Goal: Task Accomplishment & Management: Use online tool/utility

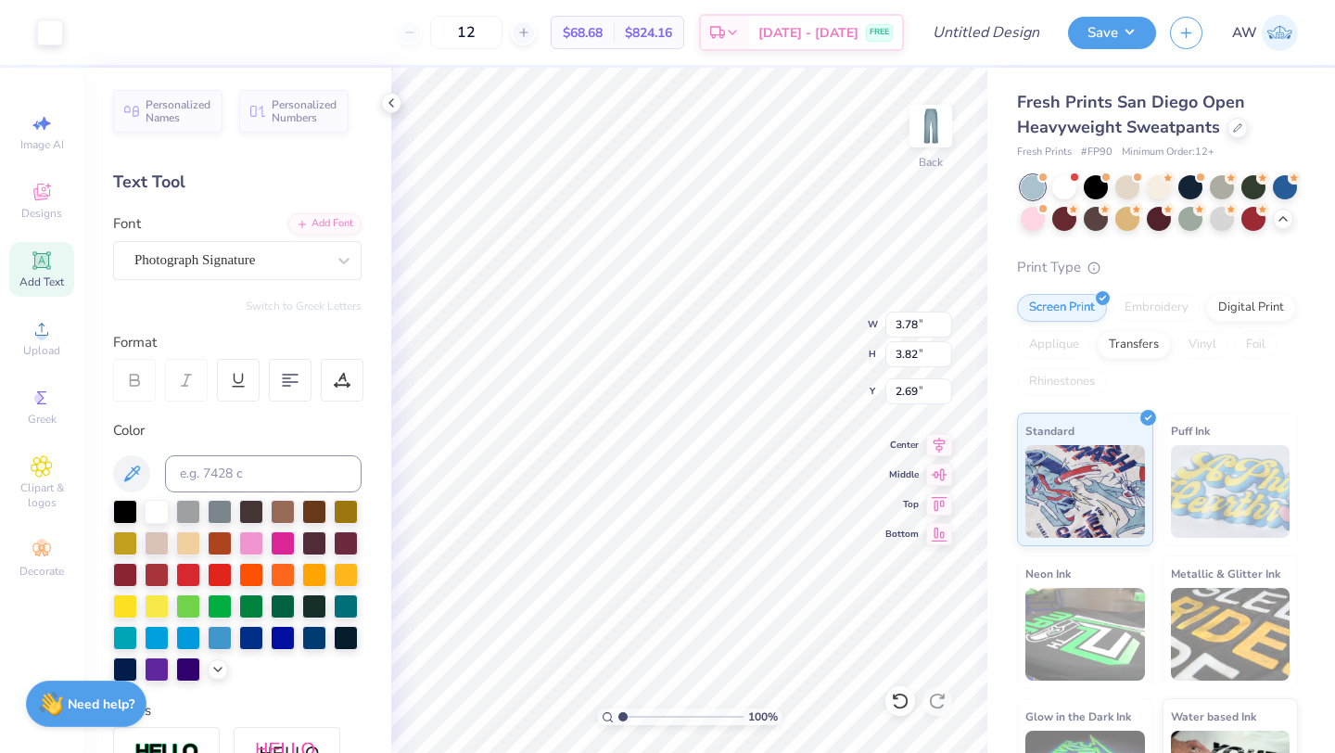
scroll to position [325, 0]
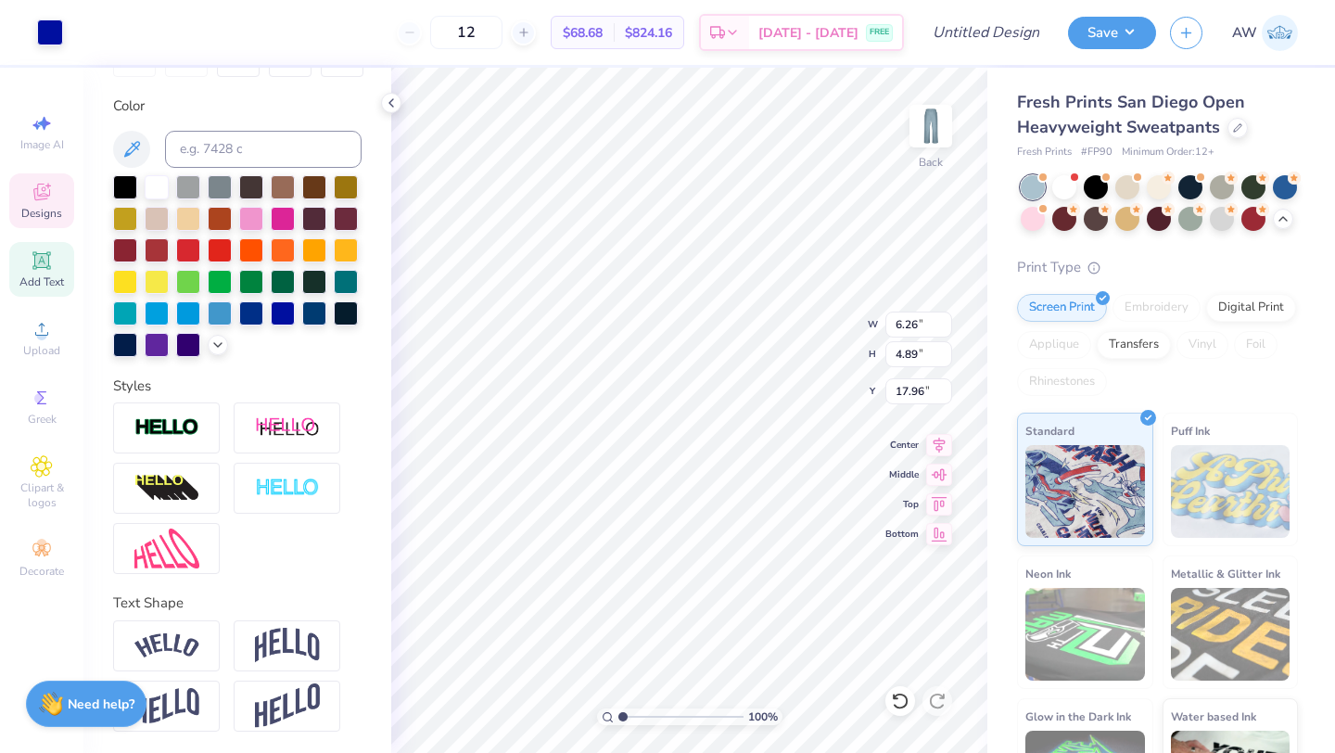
type input "6.26"
type input "4.89"
type input "17.96"
click at [220, 351] on div at bounding box center [218, 343] width 20 height 20
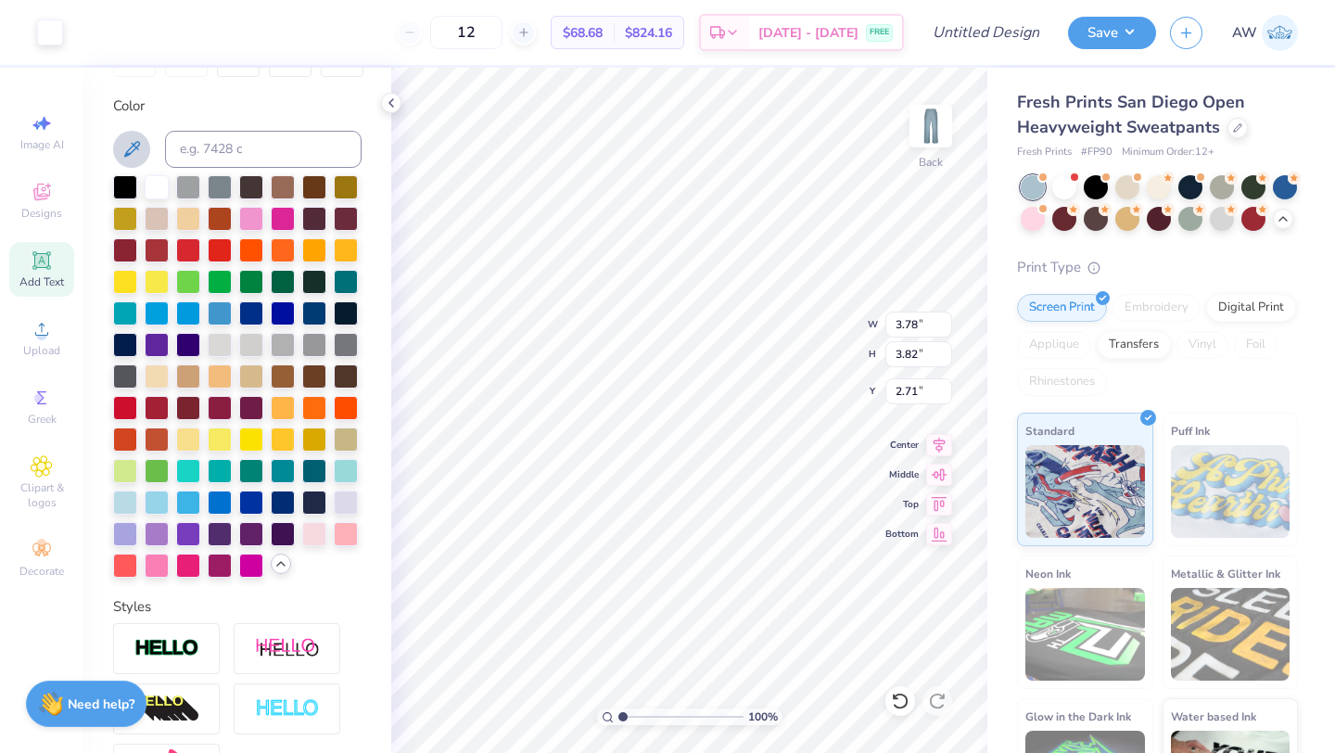
click at [127, 142] on icon at bounding box center [132, 149] width 22 height 22
click at [140, 151] on icon at bounding box center [132, 149] width 22 height 22
click at [131, 149] on icon at bounding box center [132, 149] width 22 height 22
click at [129, 151] on icon at bounding box center [132, 149] width 16 height 16
click at [128, 151] on icon at bounding box center [132, 149] width 16 height 16
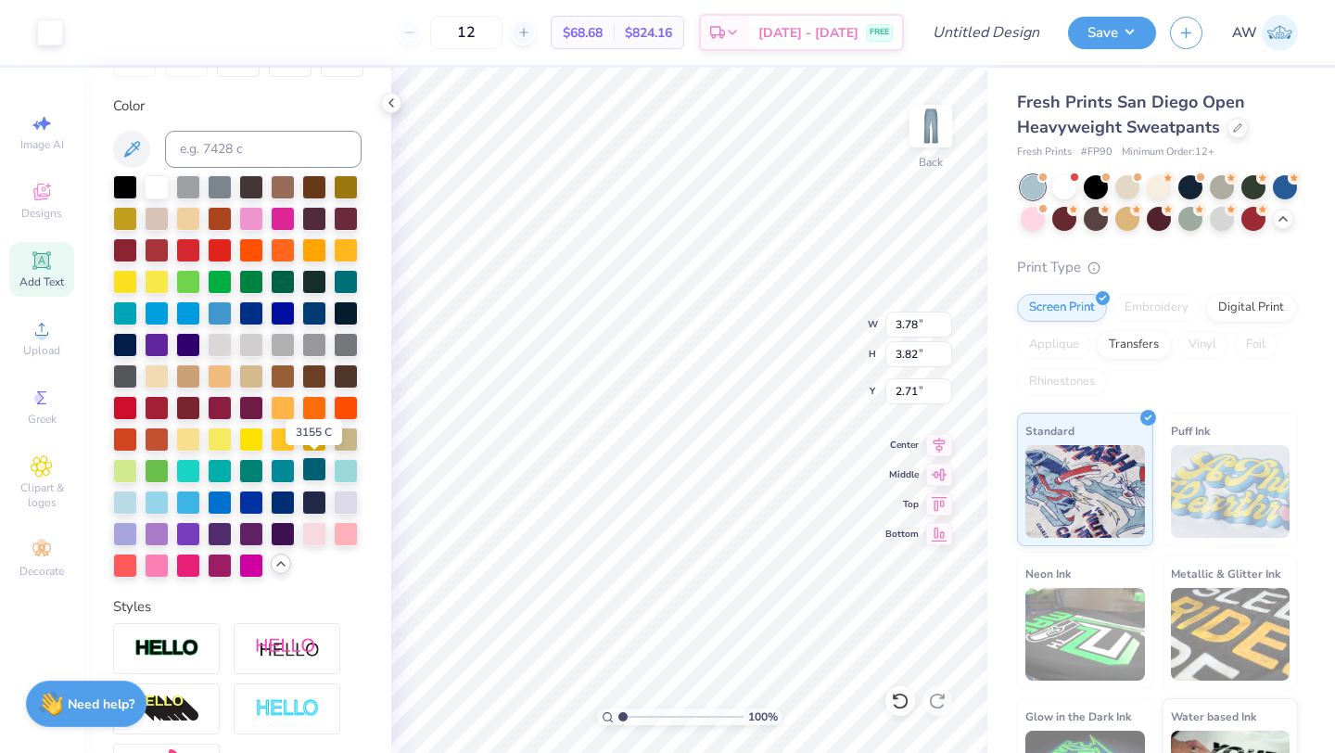
click at [314, 467] on div at bounding box center [314, 469] width 24 height 24
click at [256, 217] on div at bounding box center [251, 217] width 24 height 24
click at [257, 217] on div at bounding box center [251, 217] width 24 height 24
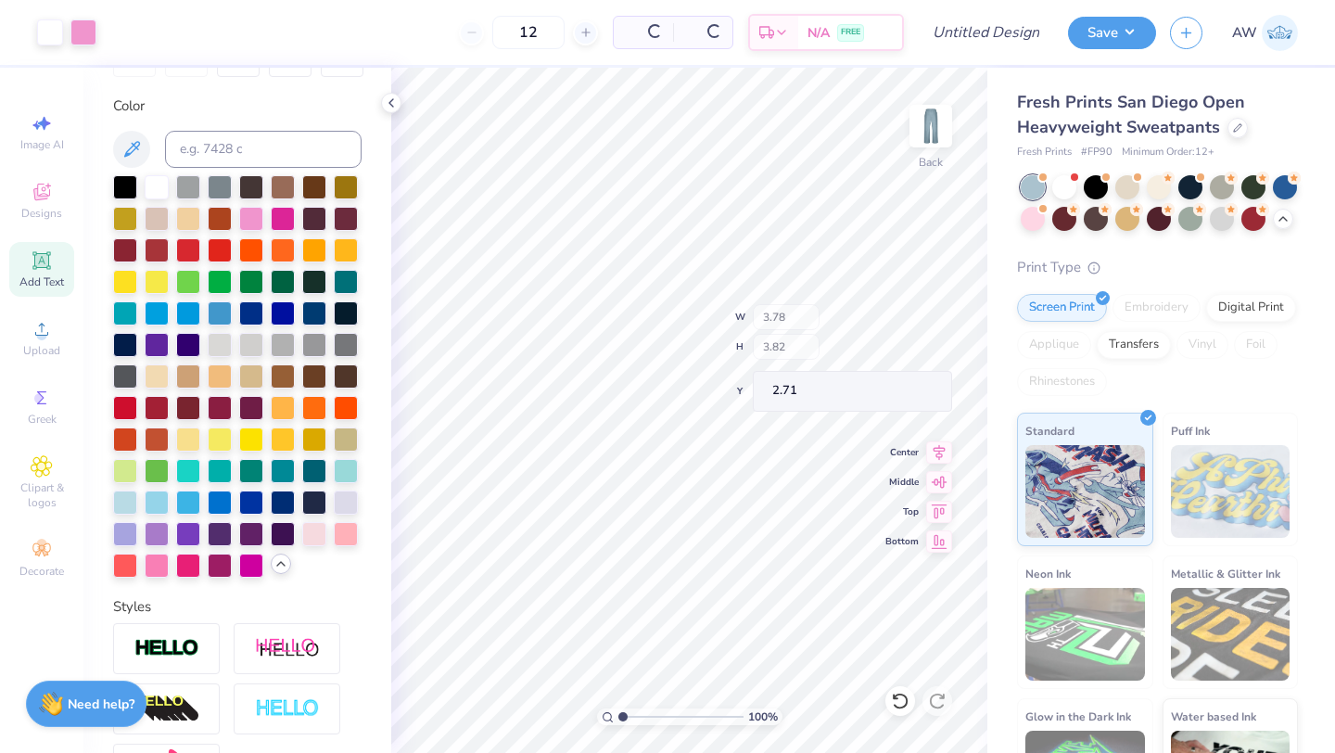
type input "2.15"
type input "2.55"
type input "10.72"
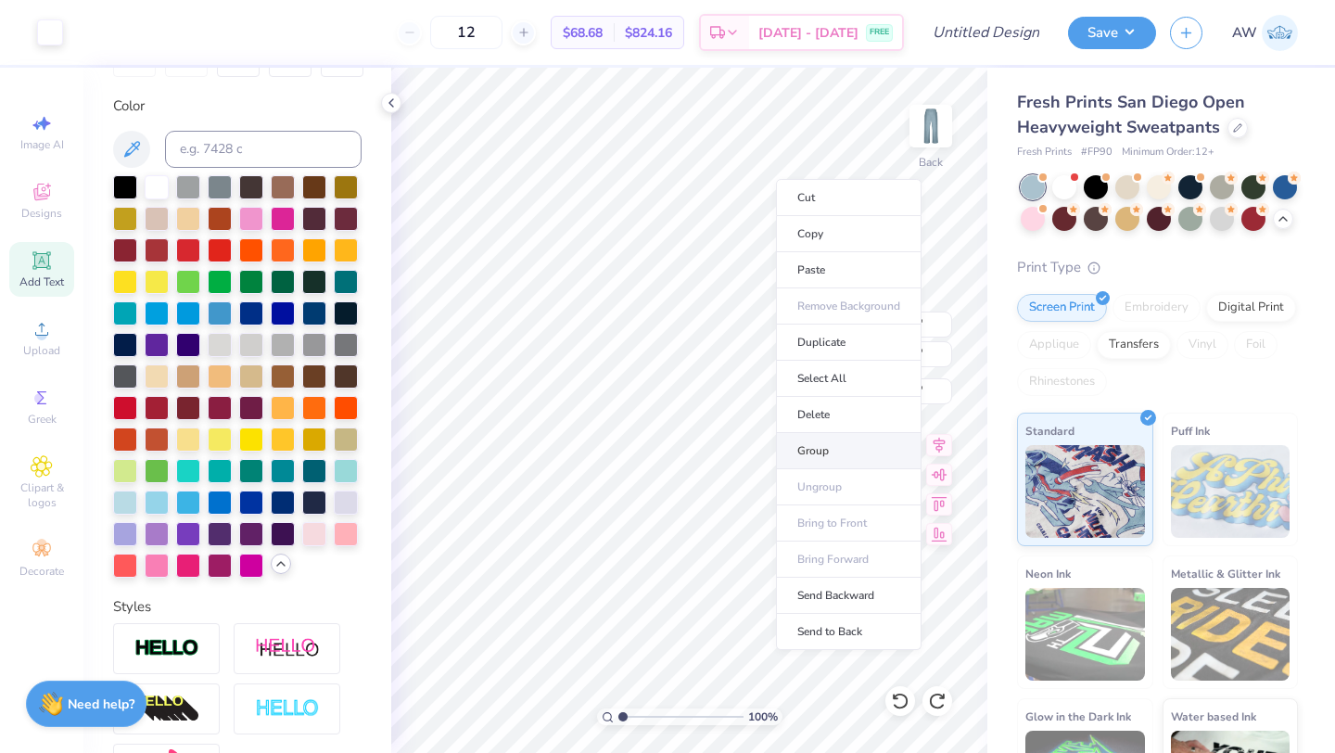
click at [817, 458] on li "Group" at bounding box center [849, 451] width 146 height 36
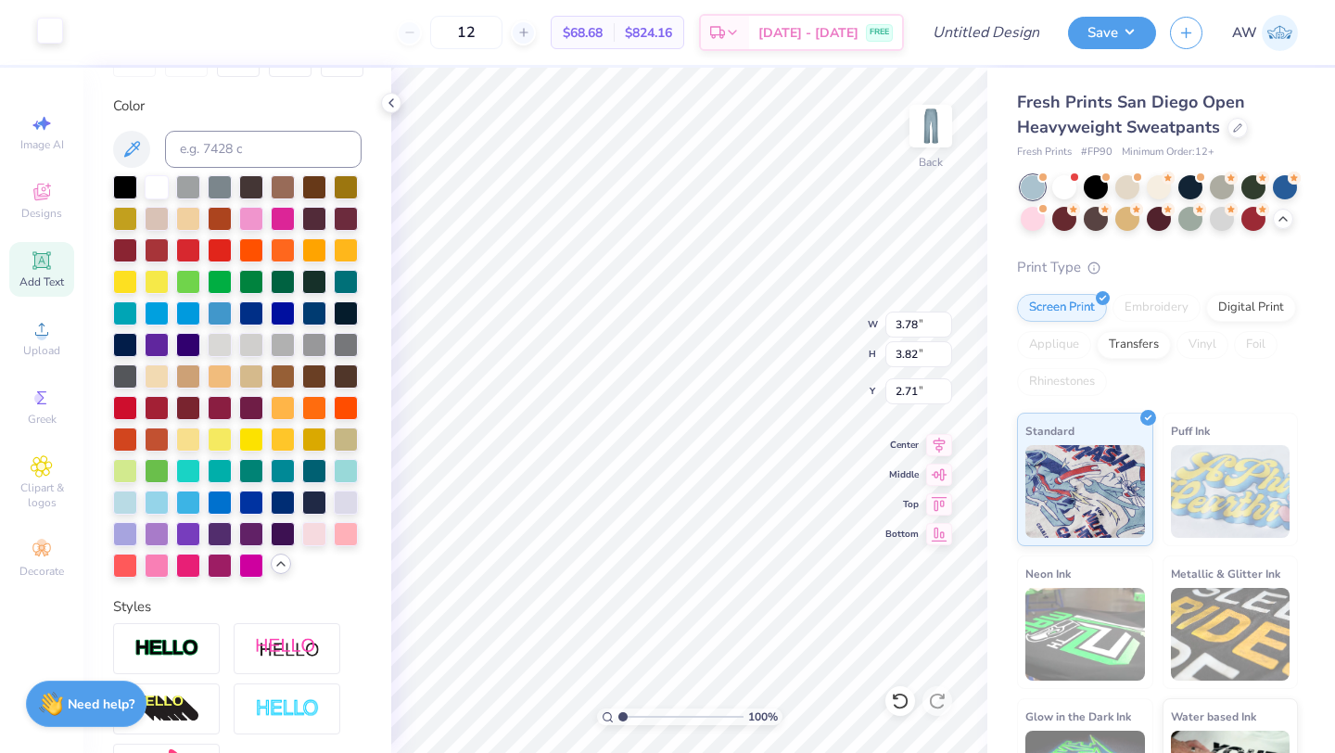
click at [58, 33] on div at bounding box center [50, 31] width 26 height 26
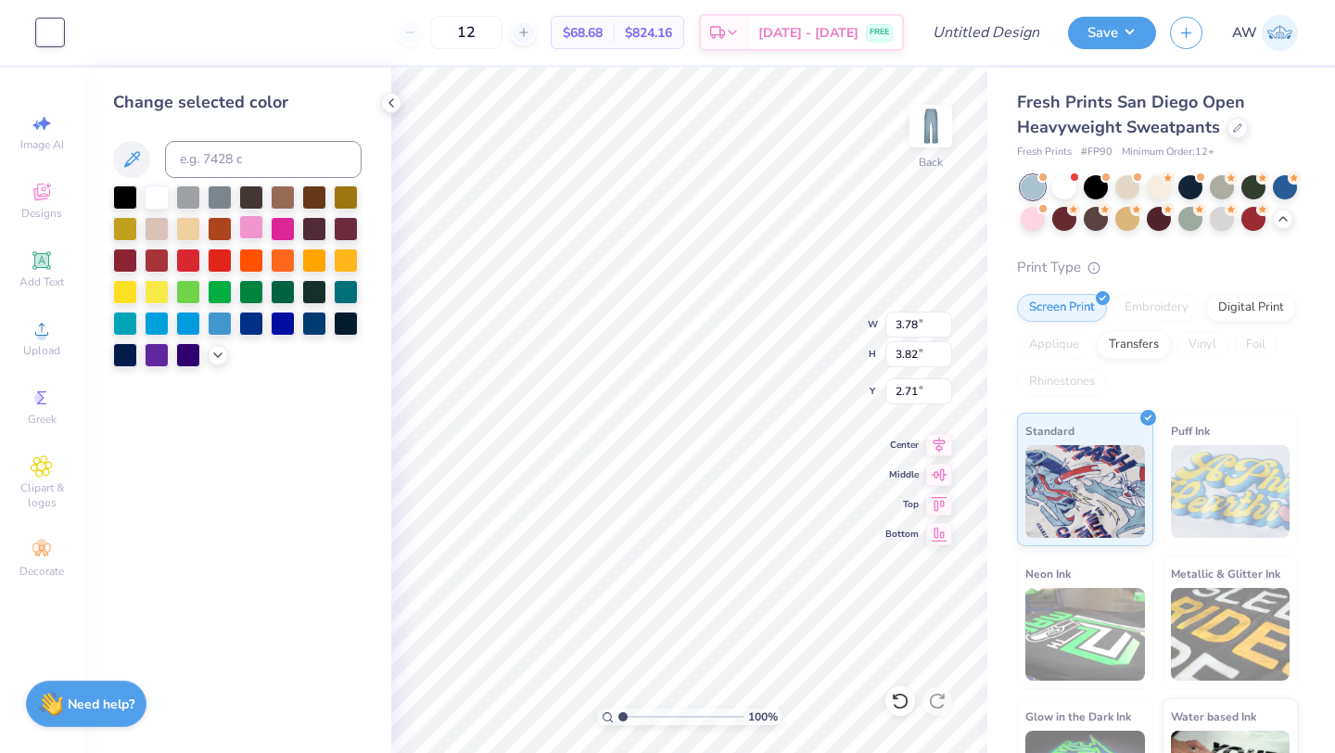
click at [260, 225] on div at bounding box center [251, 227] width 24 height 24
click at [213, 352] on icon at bounding box center [218, 353] width 15 height 15
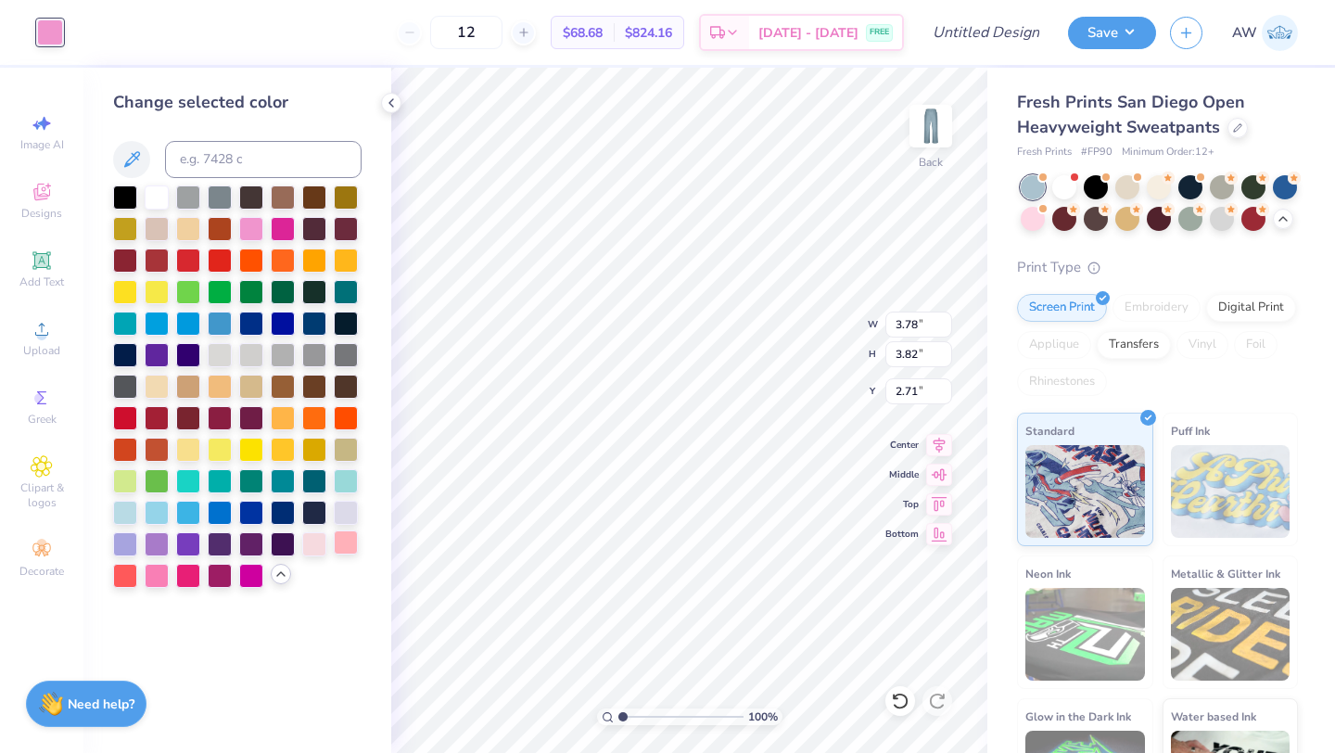
click at [341, 543] on div at bounding box center [346, 542] width 24 height 24
click at [322, 538] on div at bounding box center [314, 542] width 24 height 24
click at [360, 601] on div "Change selected color" at bounding box center [237, 410] width 308 height 685
type input "6.26"
type input "4.89"
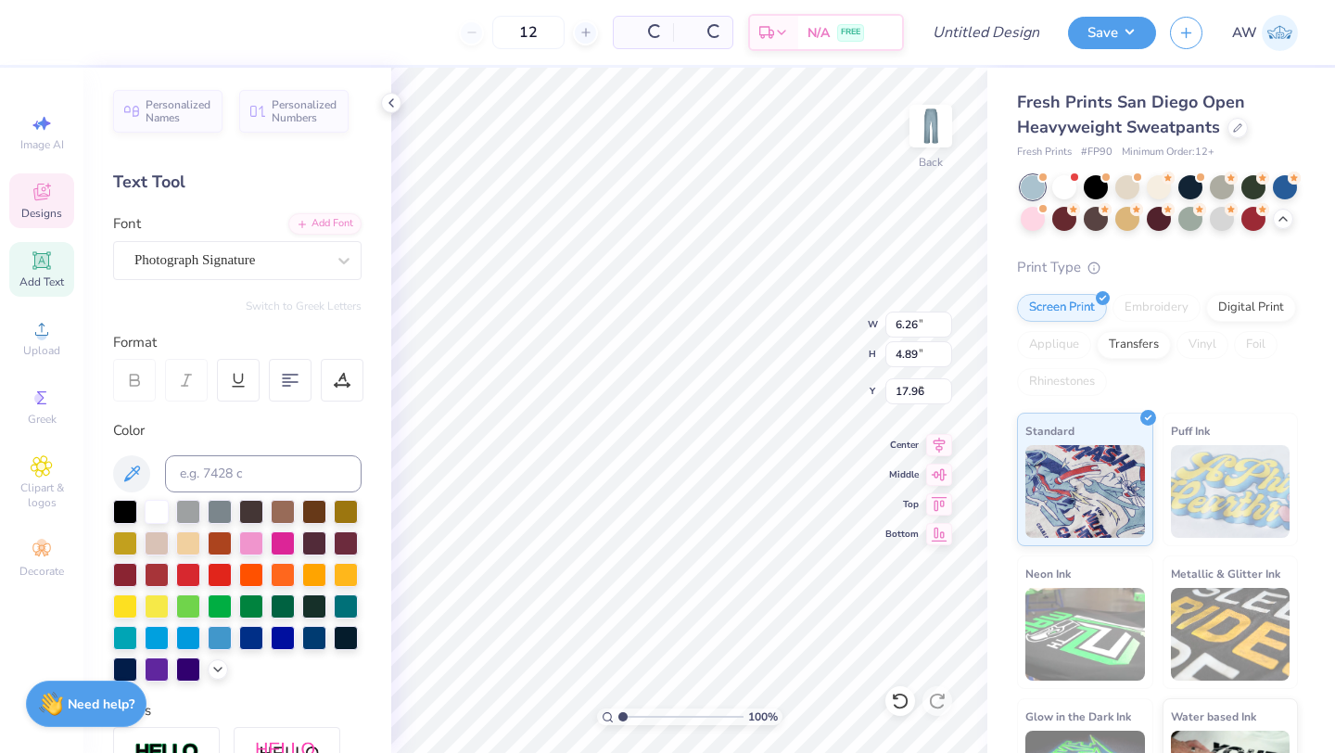
type input "4.63"
click at [150, 522] on div at bounding box center [157, 510] width 24 height 24
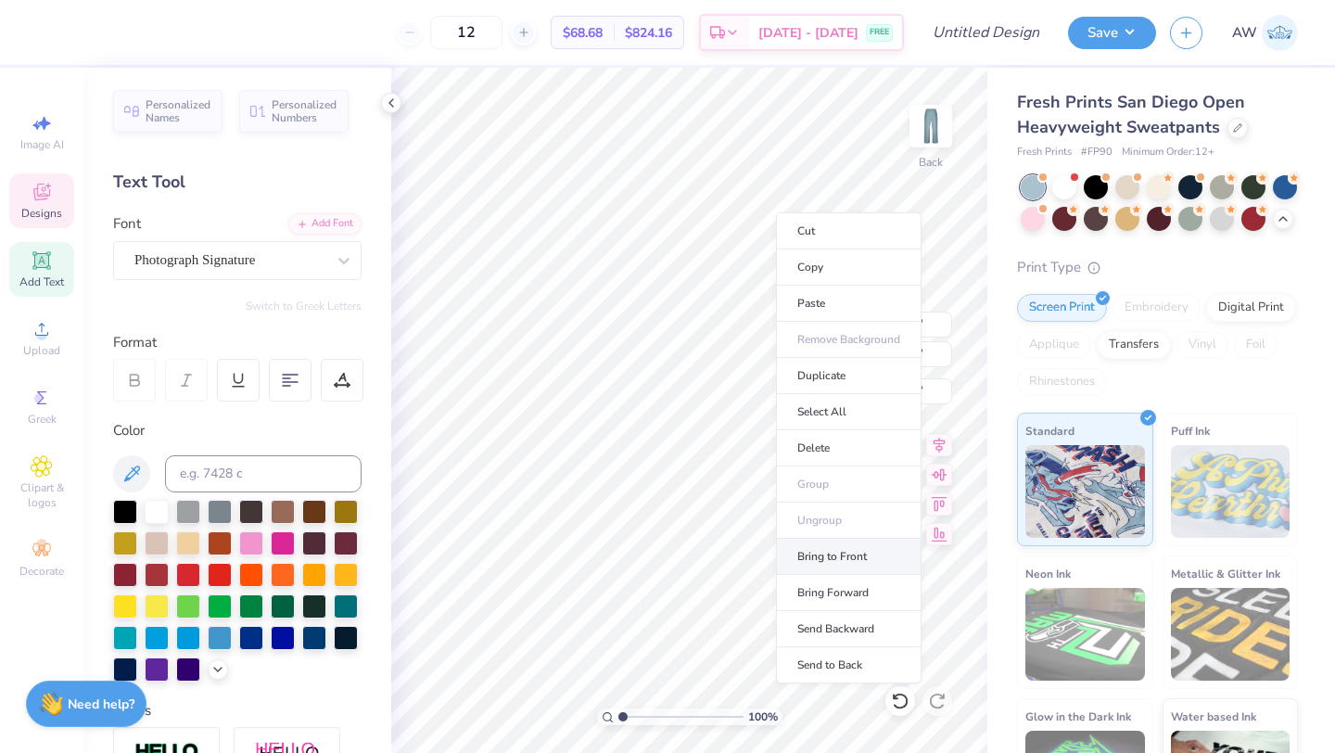
click at [831, 564] on li "Bring to Front" at bounding box center [849, 557] width 146 height 36
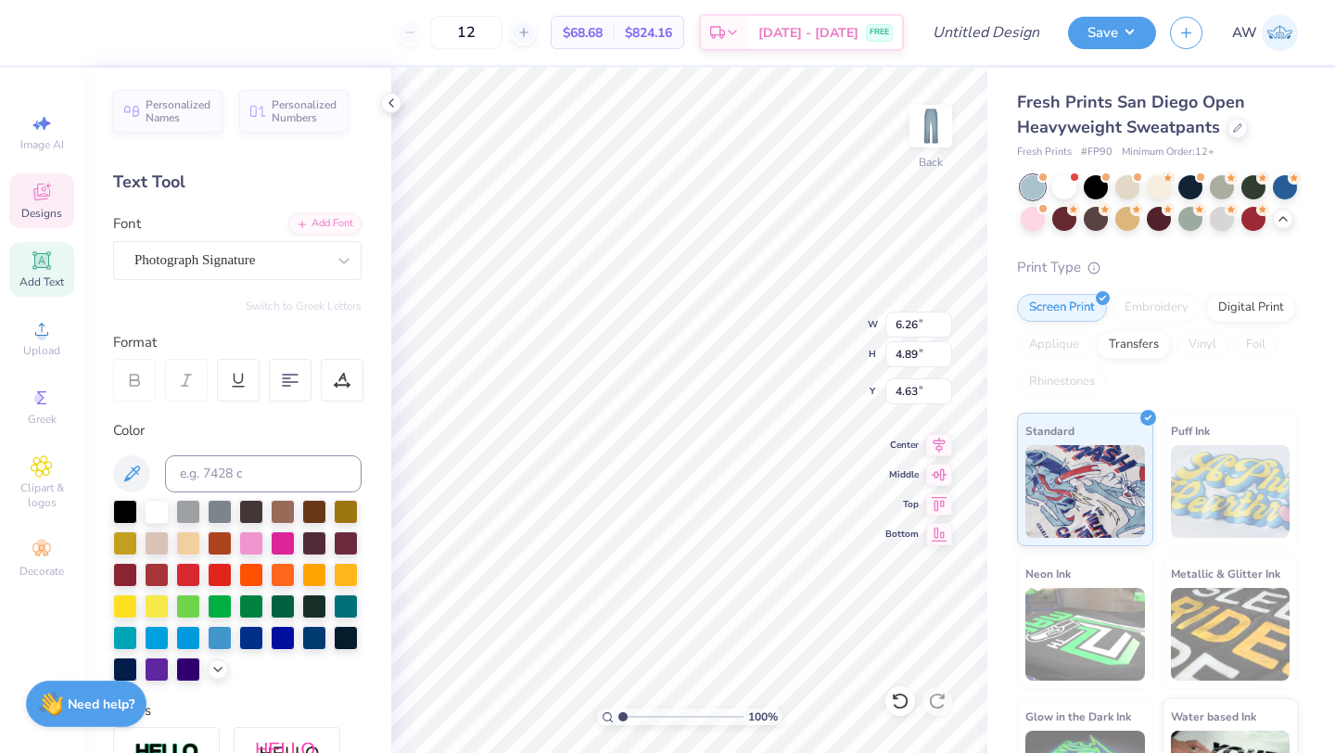
type input "7.29"
type input "7.14"
type input "26.00"
type input "5.60"
type input "4.63"
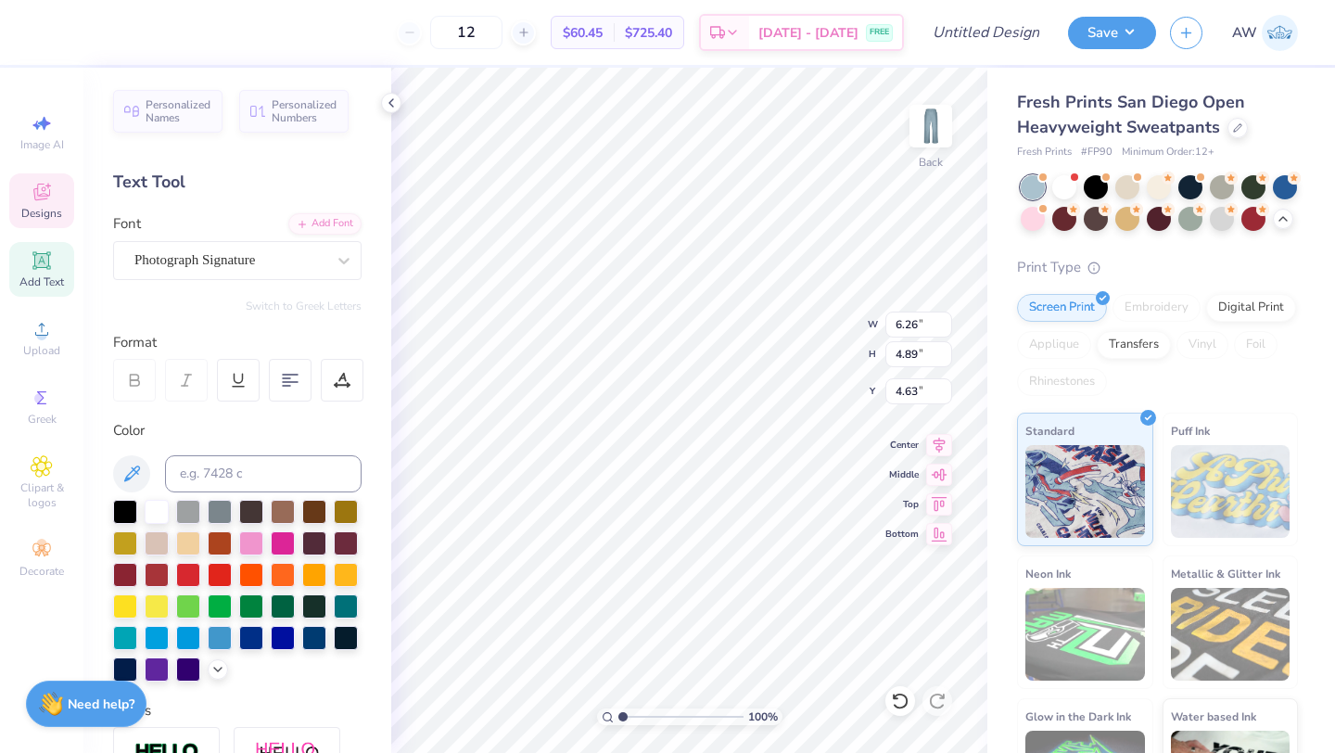
type input "5.13"
type input "5.16"
type input "5.30"
type input "4.14"
type input "5.29"
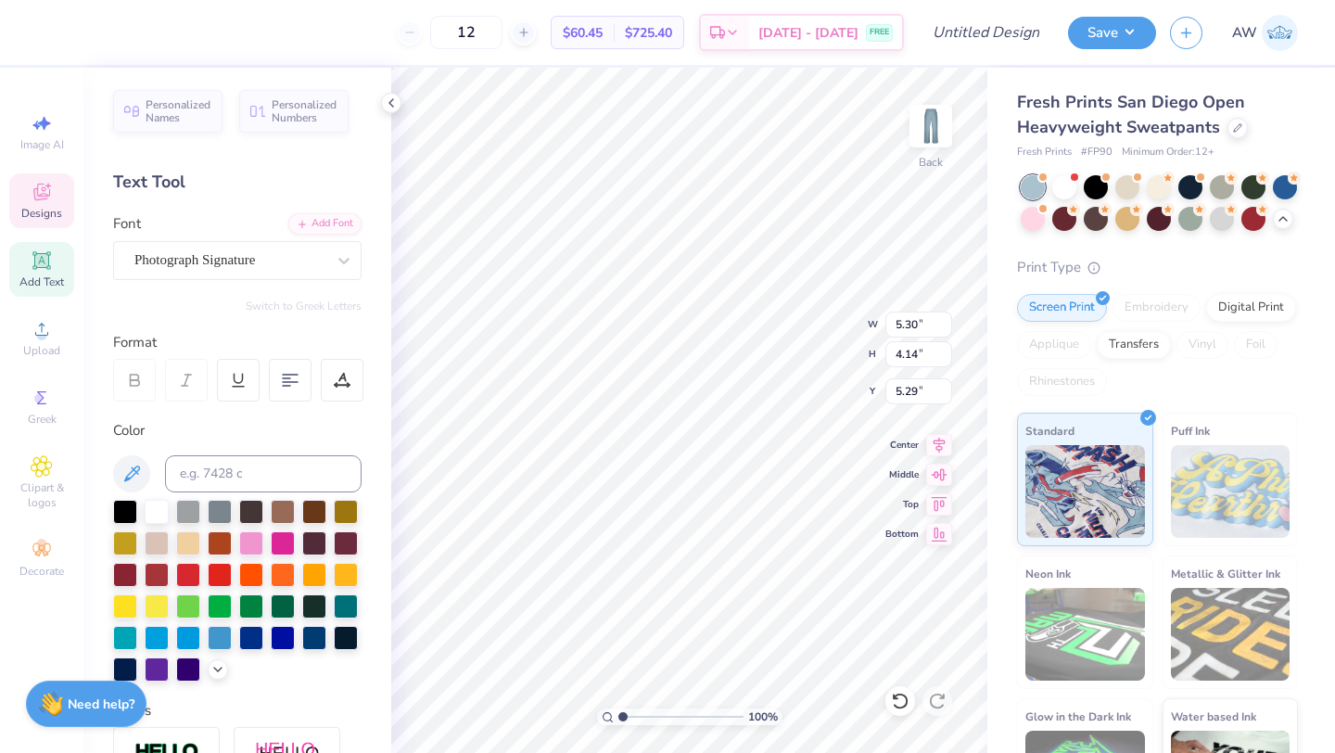
type input "5.54"
type input "3.78"
type input "3.82"
type input "2.78"
click at [50, 32] on div at bounding box center [50, 31] width 26 height 26
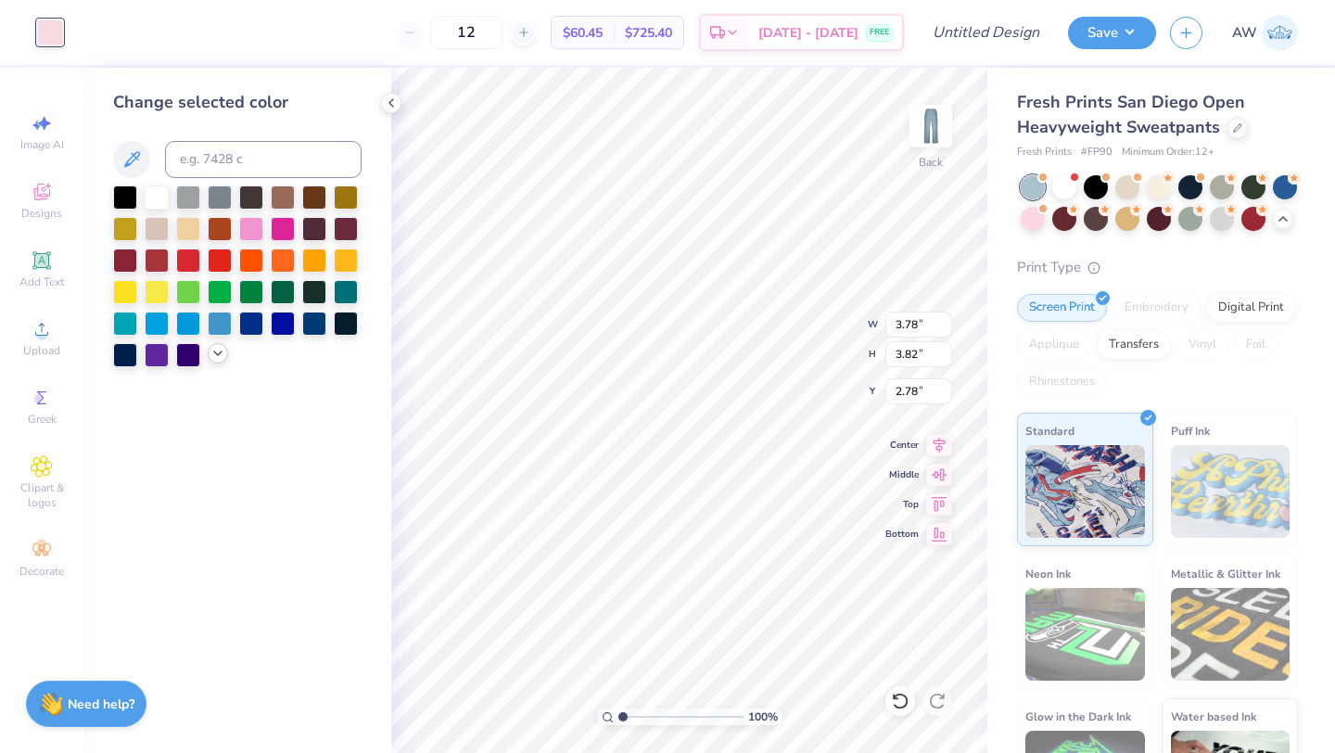
click at [215, 353] on polyline at bounding box center [217, 353] width 7 height 4
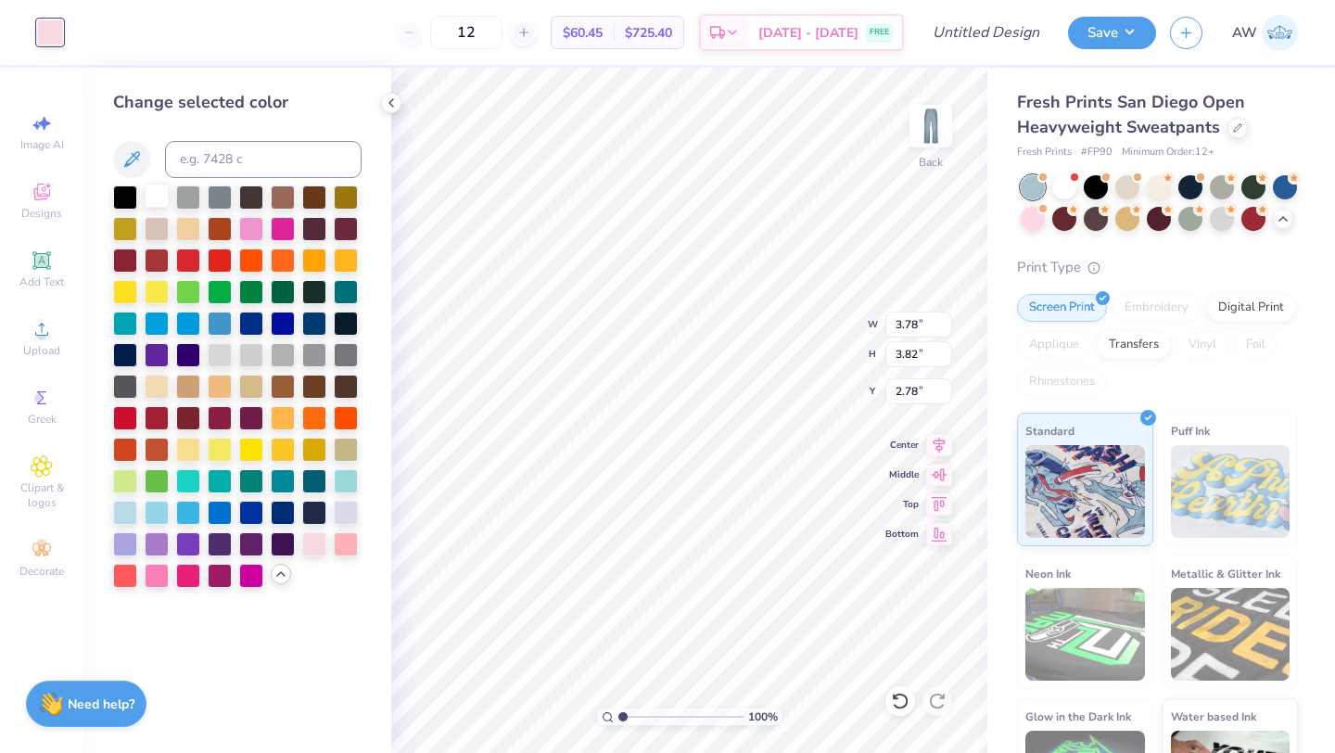
click at [160, 198] on div at bounding box center [157, 196] width 24 height 24
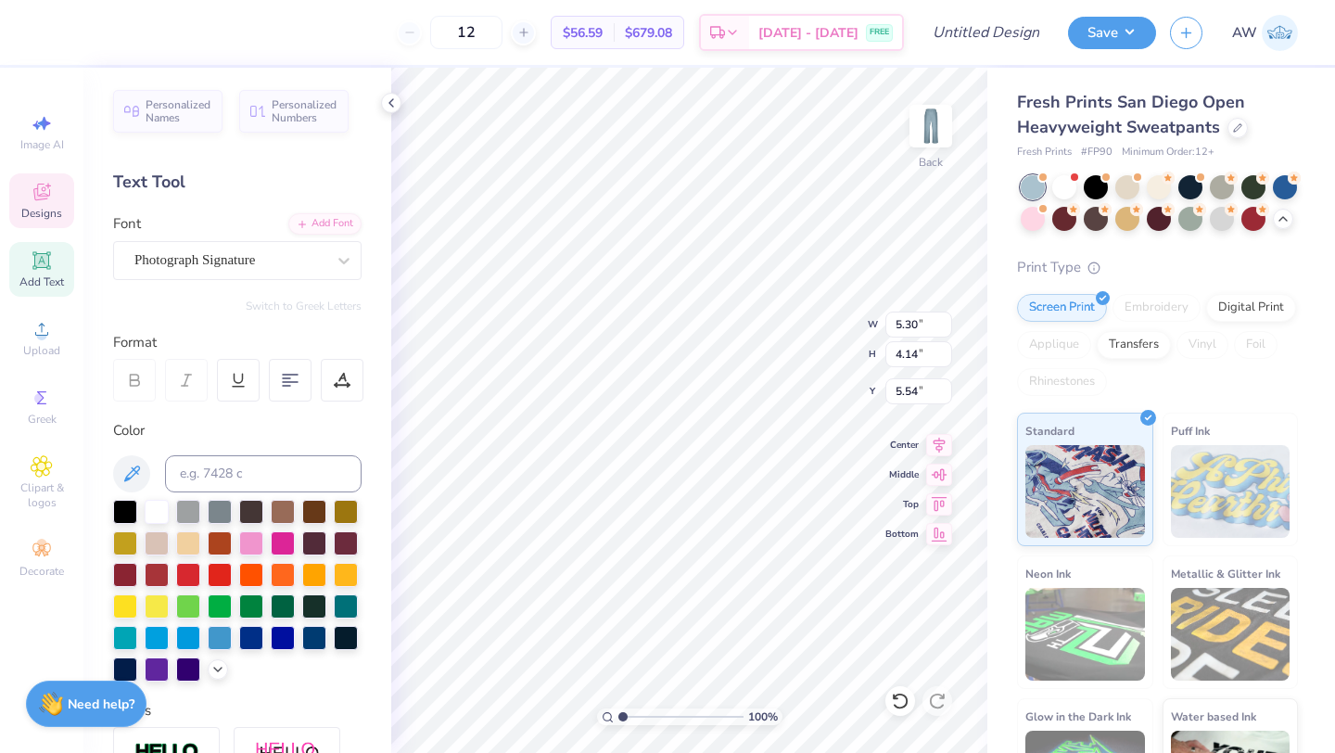
click at [121, 505] on div at bounding box center [125, 512] width 24 height 24
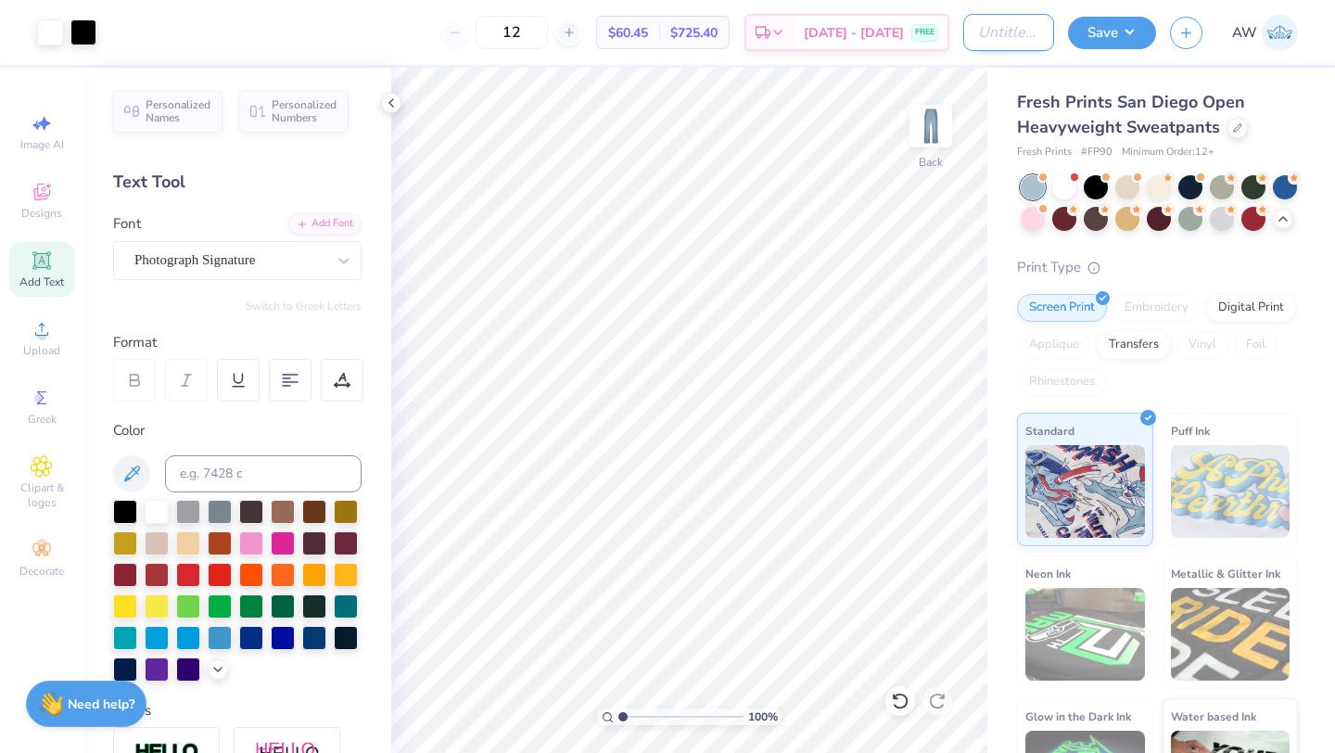
click at [964, 43] on input "Design Title" at bounding box center [1009, 32] width 91 height 37
type input "Aces Design"
click at [1098, 42] on button "Save" at bounding box center [1112, 30] width 88 height 32
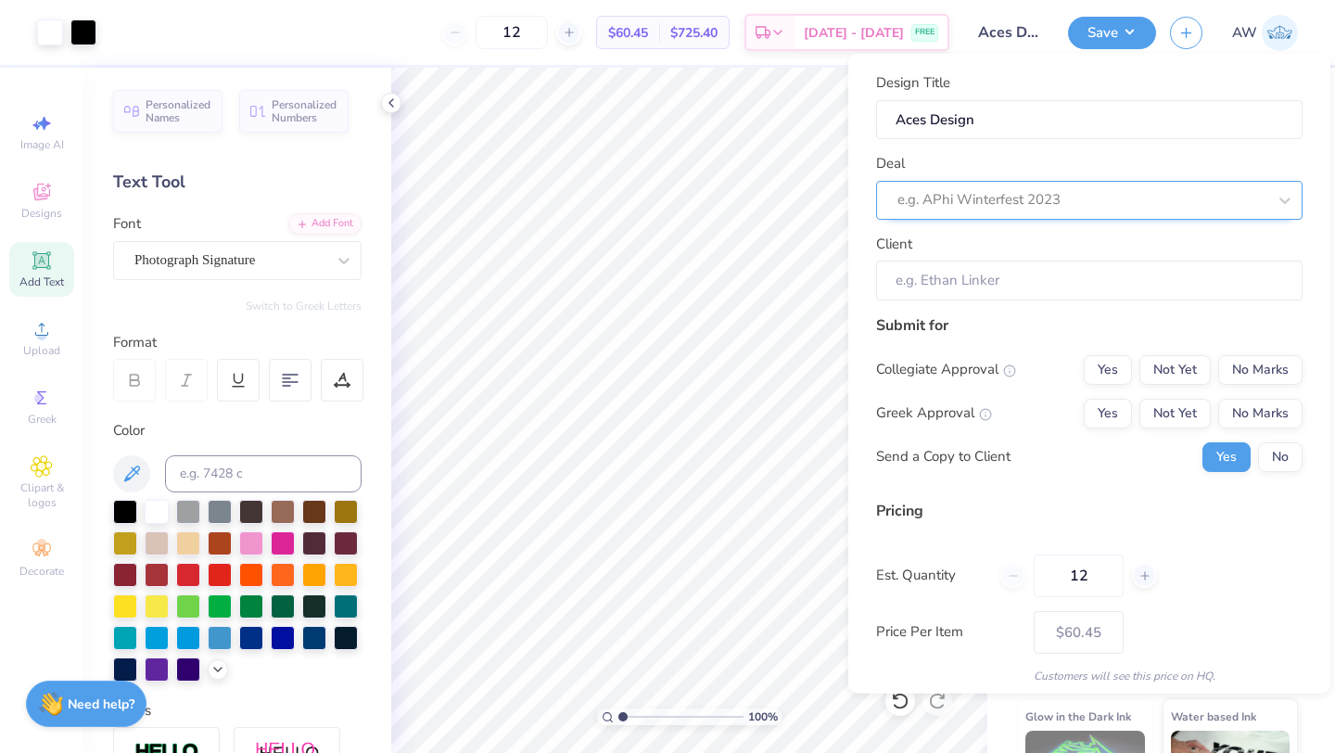
click at [1008, 207] on div at bounding box center [1082, 199] width 369 height 25
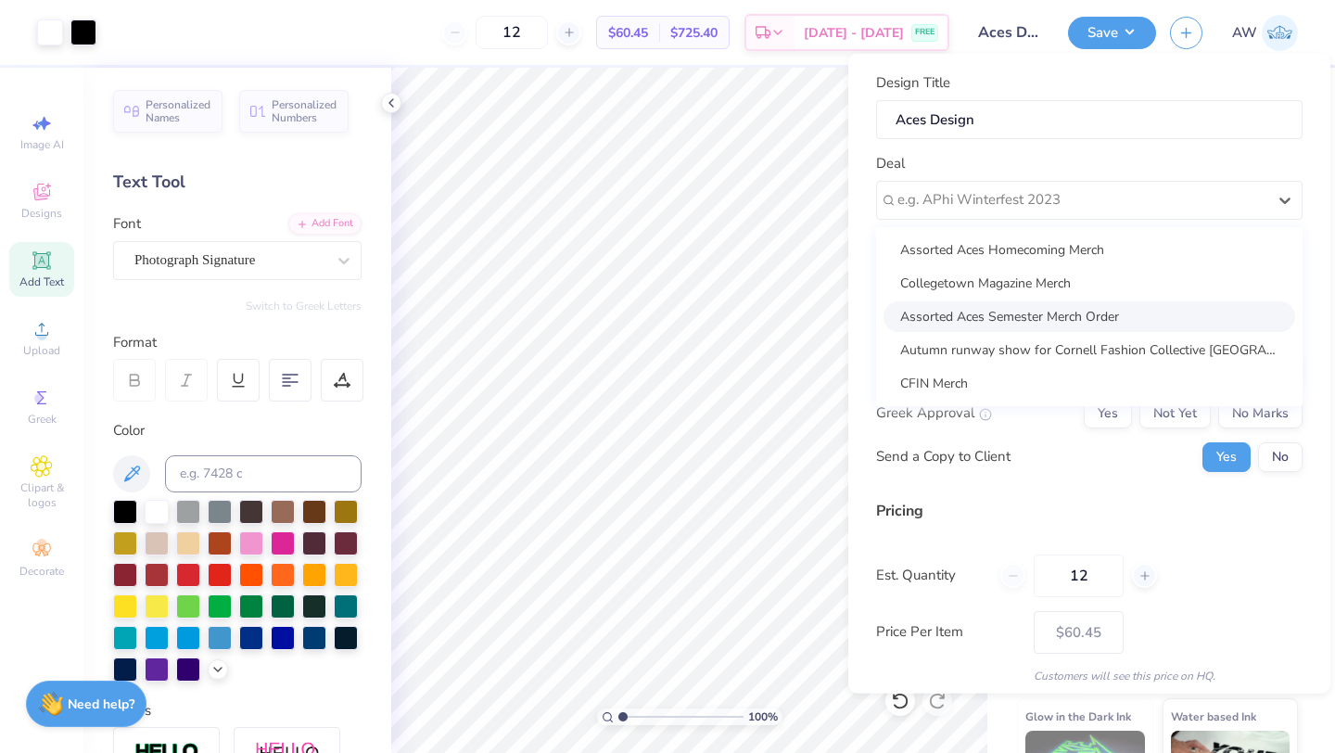
click at [984, 326] on div "Assorted Aces Semester Merch Order" at bounding box center [1090, 315] width 412 height 31
type input "[PERSON_NAME]"
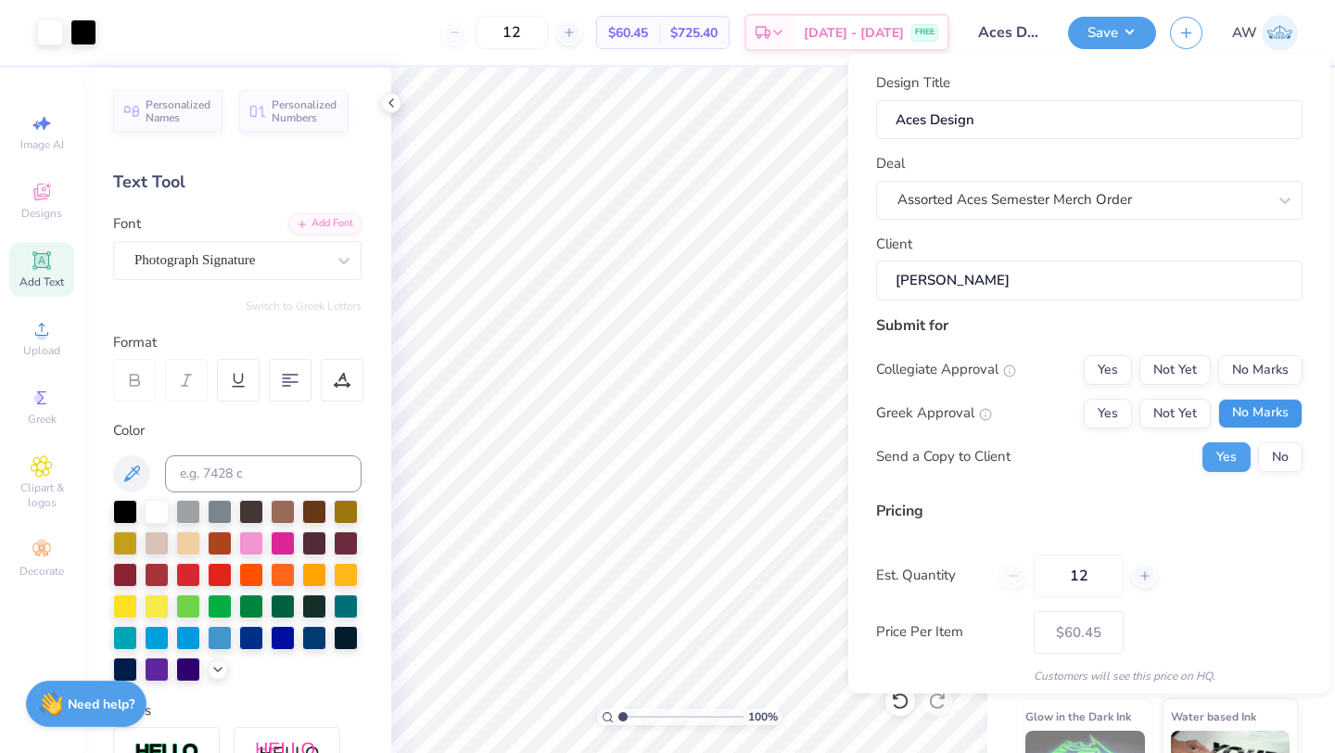
click at [1271, 402] on button "No Marks" at bounding box center [1261, 413] width 84 height 30
click at [1251, 372] on button "No Marks" at bounding box center [1261, 369] width 84 height 30
type input "$60.45"
click at [1277, 459] on button "No" at bounding box center [1281, 456] width 45 height 30
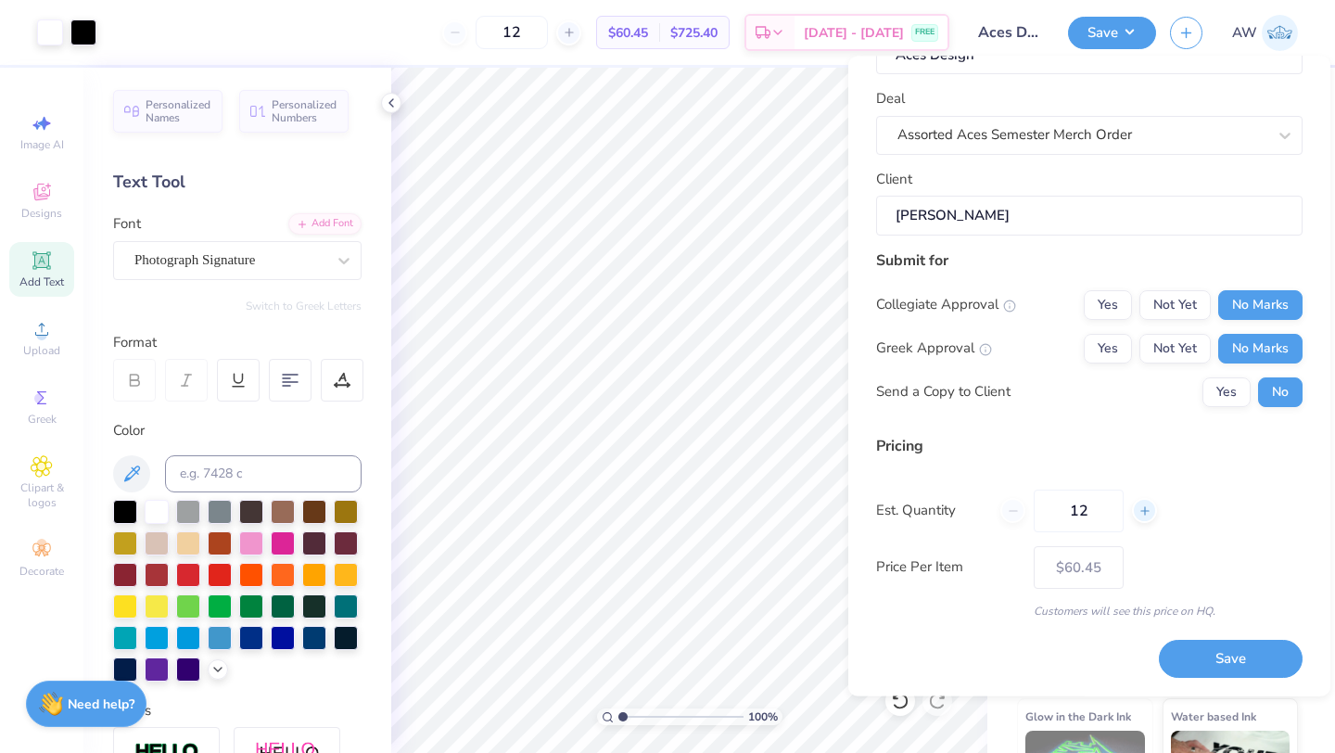
click at [1143, 514] on icon at bounding box center [1145, 511] width 13 height 13
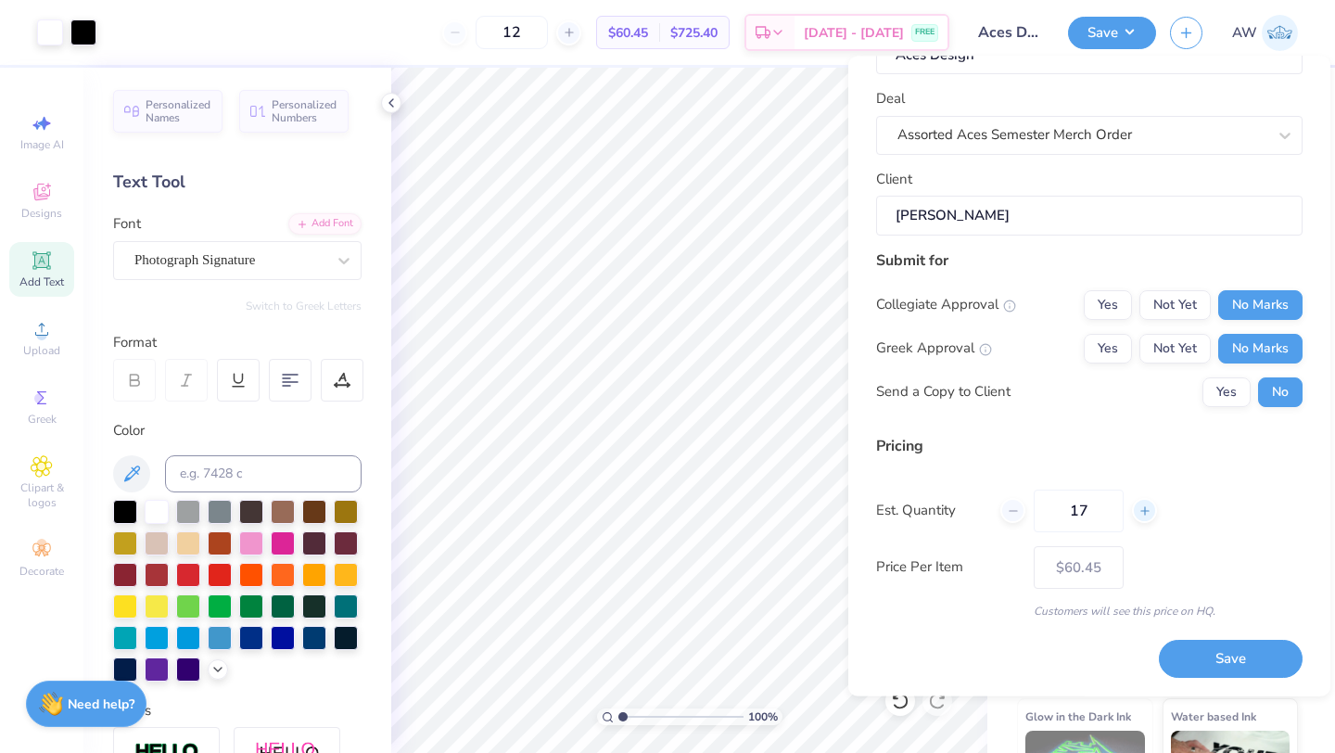
click at [1143, 514] on icon at bounding box center [1145, 511] width 13 height 13
type input "21"
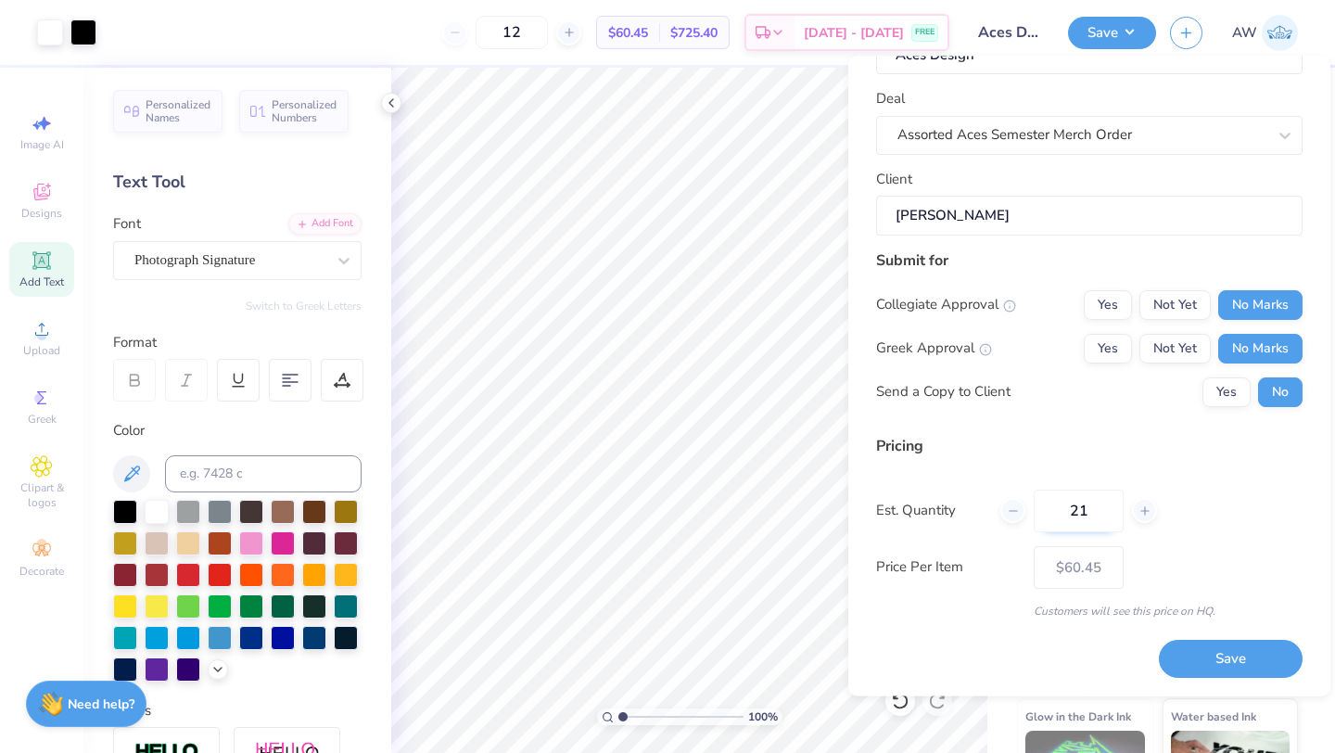
type input "21"
click at [1079, 503] on input "21" at bounding box center [1079, 511] width 90 height 43
type input "$56.45"
click at [1079, 504] on input "21" at bounding box center [1079, 511] width 90 height 43
type input "30"
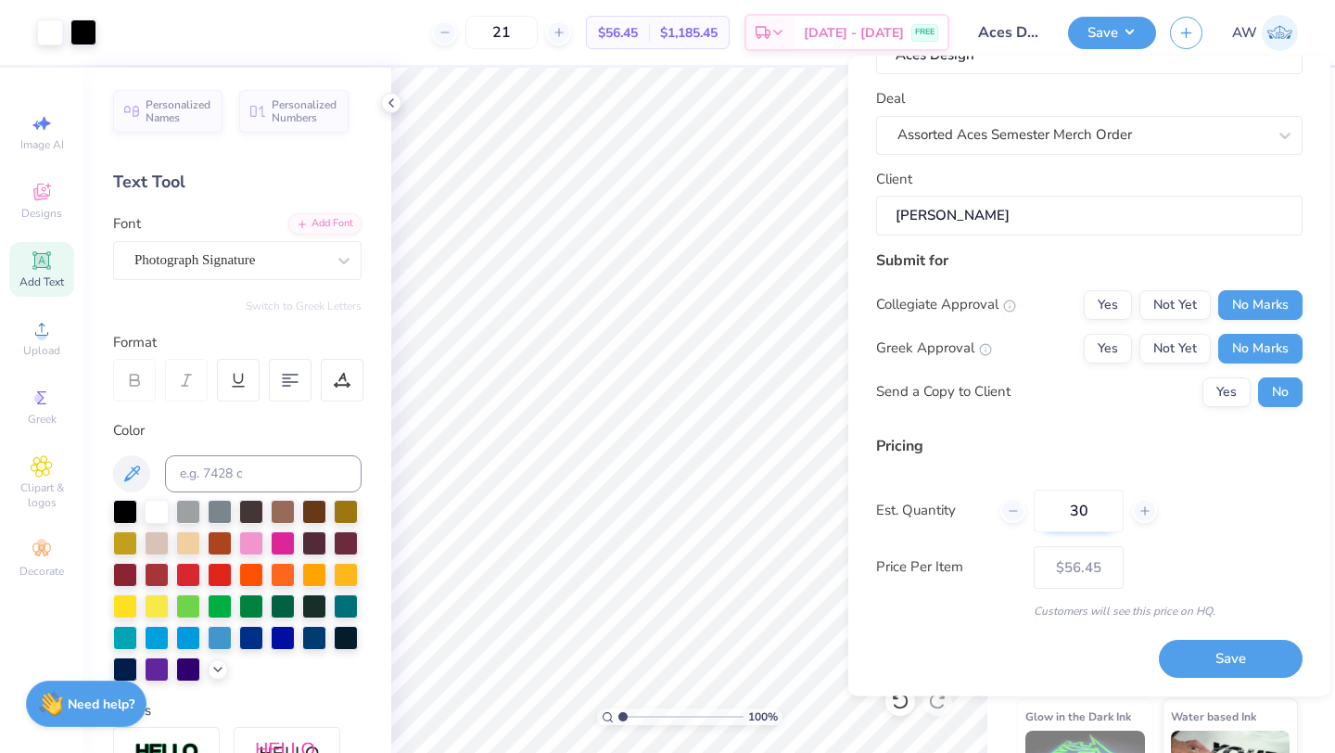
type input "30"
type input "$50.44"
type input "30"
click at [1200, 584] on div "Price Per Item $50.44" at bounding box center [1089, 567] width 427 height 43
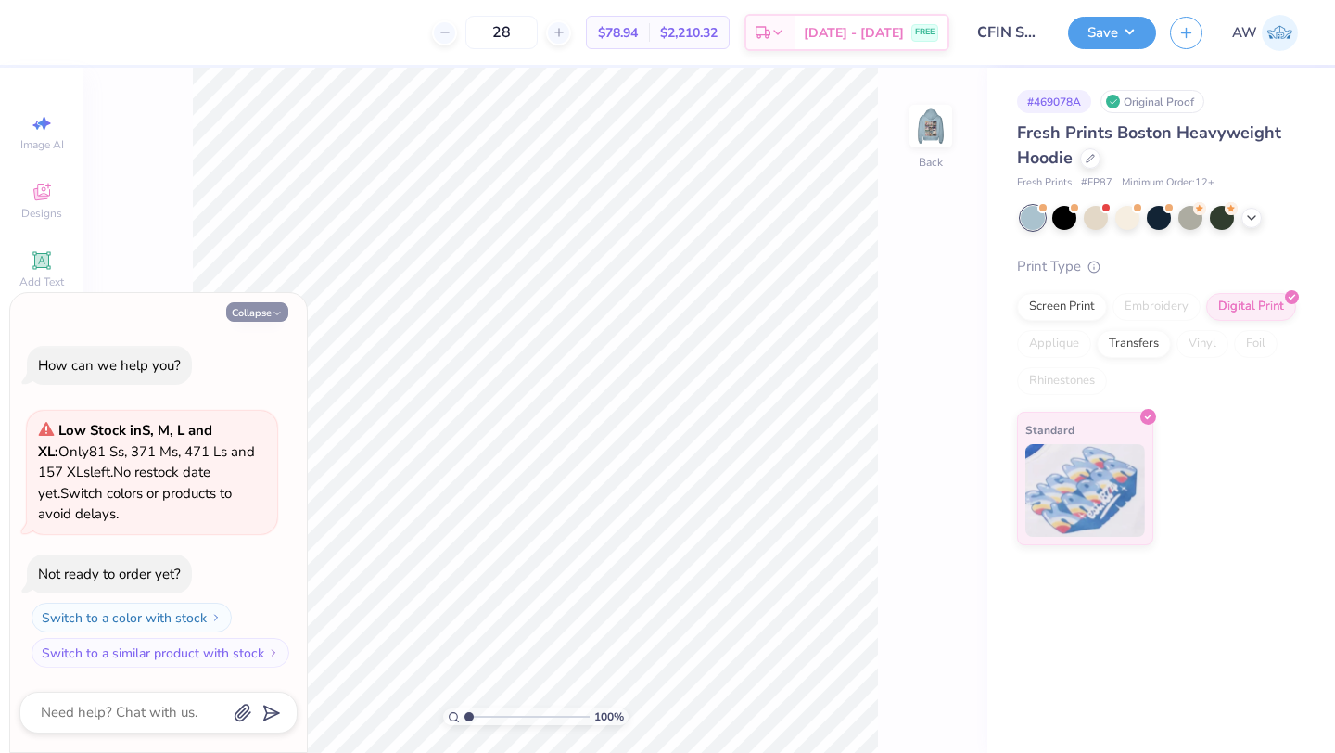
click at [267, 307] on button "Collapse" at bounding box center [257, 311] width 62 height 19
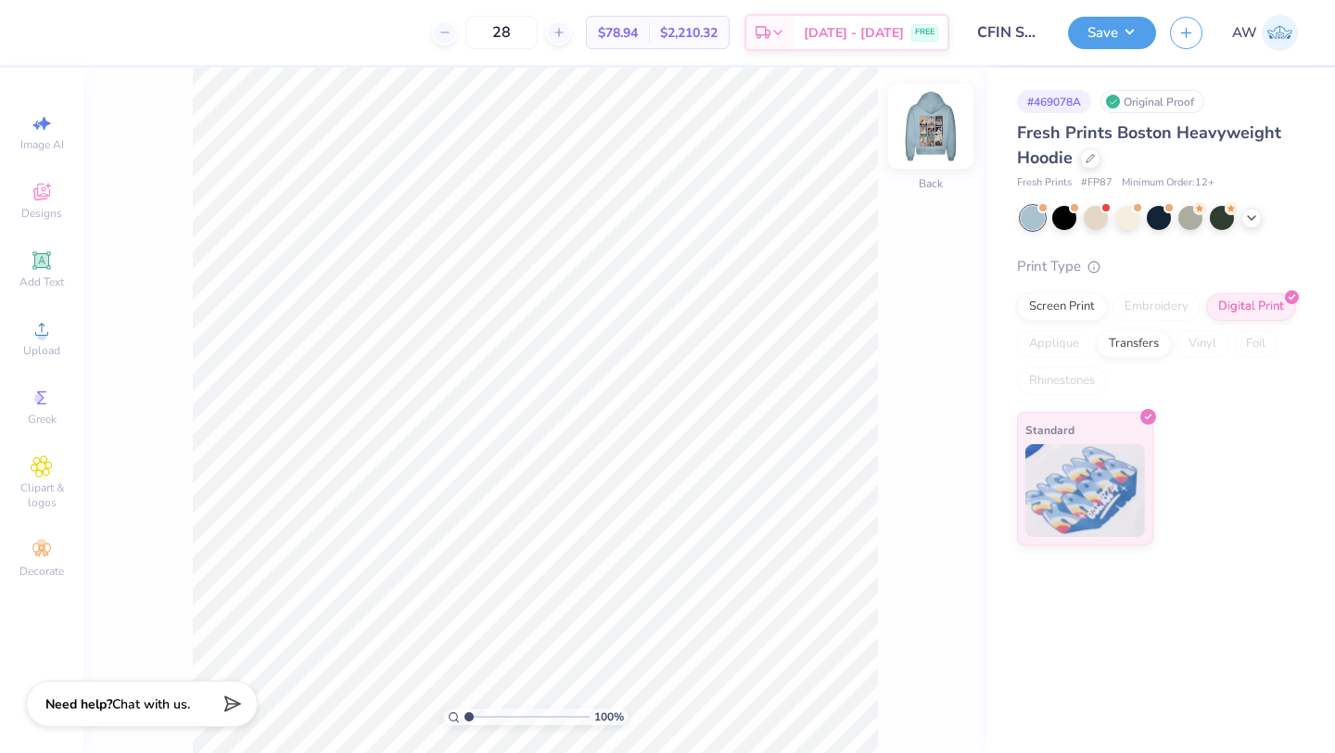
click at [922, 162] on img at bounding box center [931, 126] width 74 height 74
click at [922, 145] on img at bounding box center [931, 126] width 37 height 37
click at [928, 127] on img at bounding box center [931, 126] width 74 height 74
type textarea "x"
